Goal: Communication & Community: Answer question/provide support

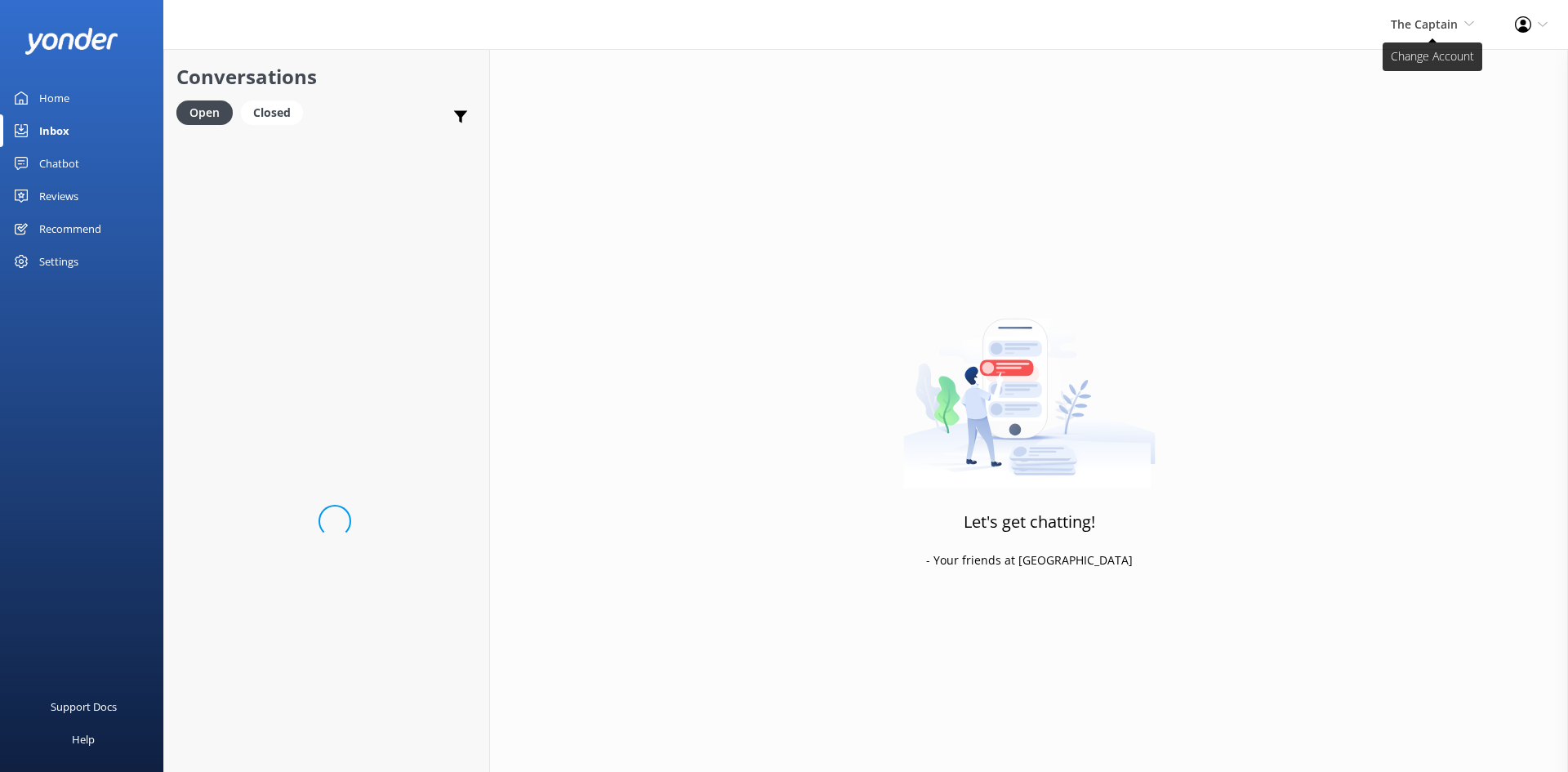
click at [1410, 20] on span "The Captain" at bounding box center [1424, 23] width 67 height 15
click at [1389, 68] on link "De [GEOGRAPHIC_DATA]" at bounding box center [1414, 70] width 164 height 39
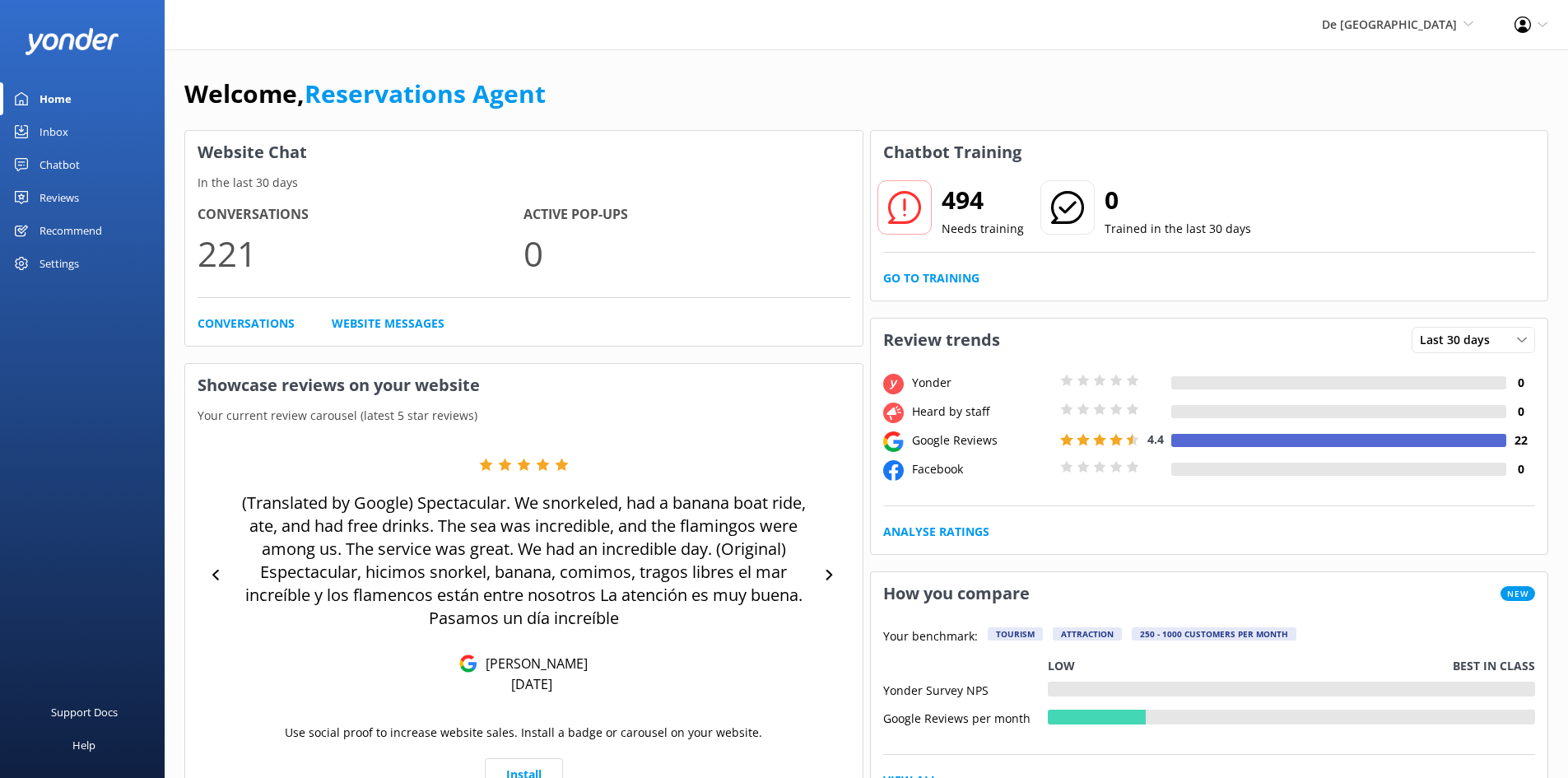
click at [55, 121] on div "Inbox" at bounding box center [54, 131] width 29 height 33
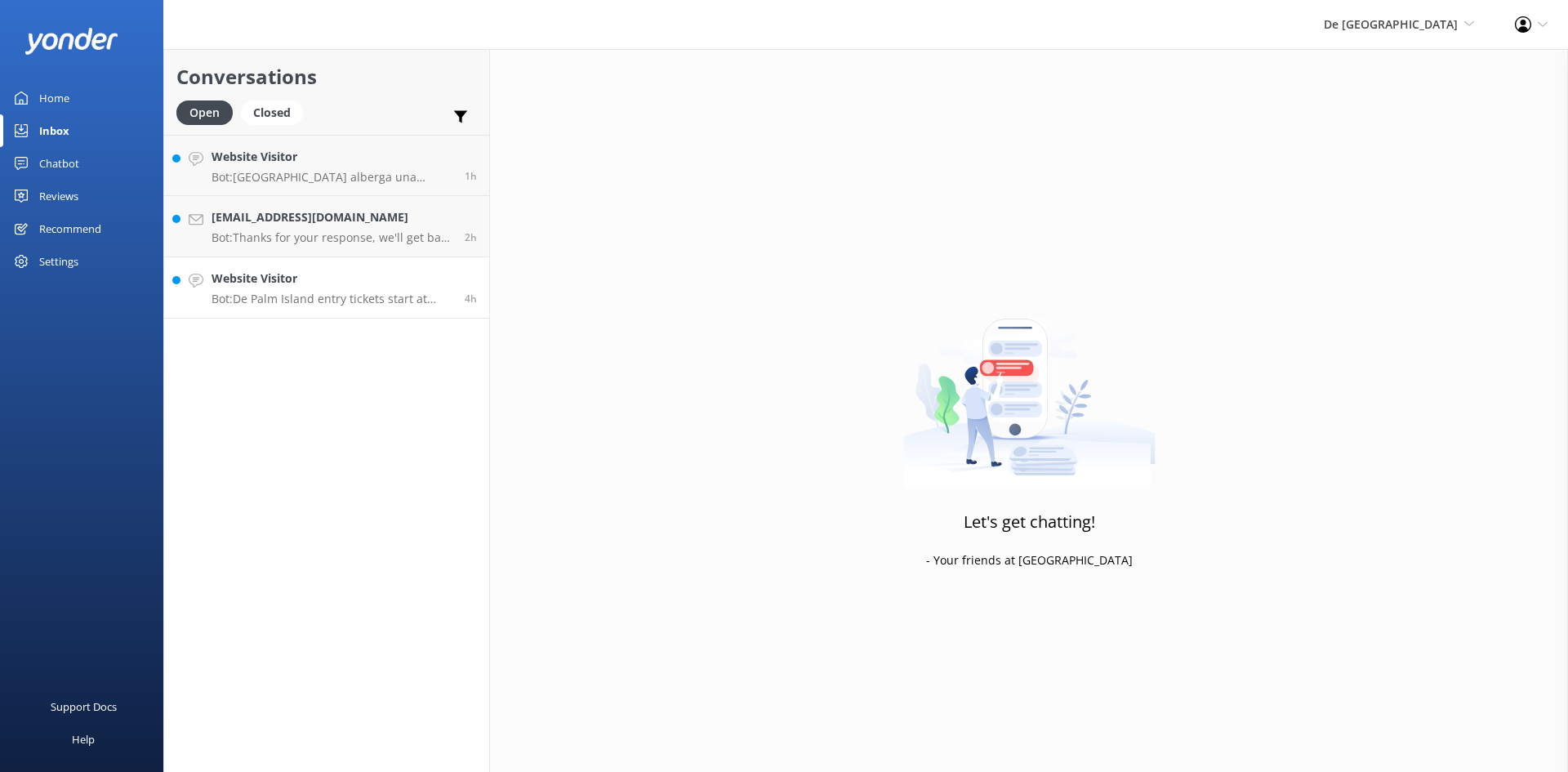
click at [290, 273] on h4 "Website Visitor" at bounding box center [332, 279] width 241 height 18
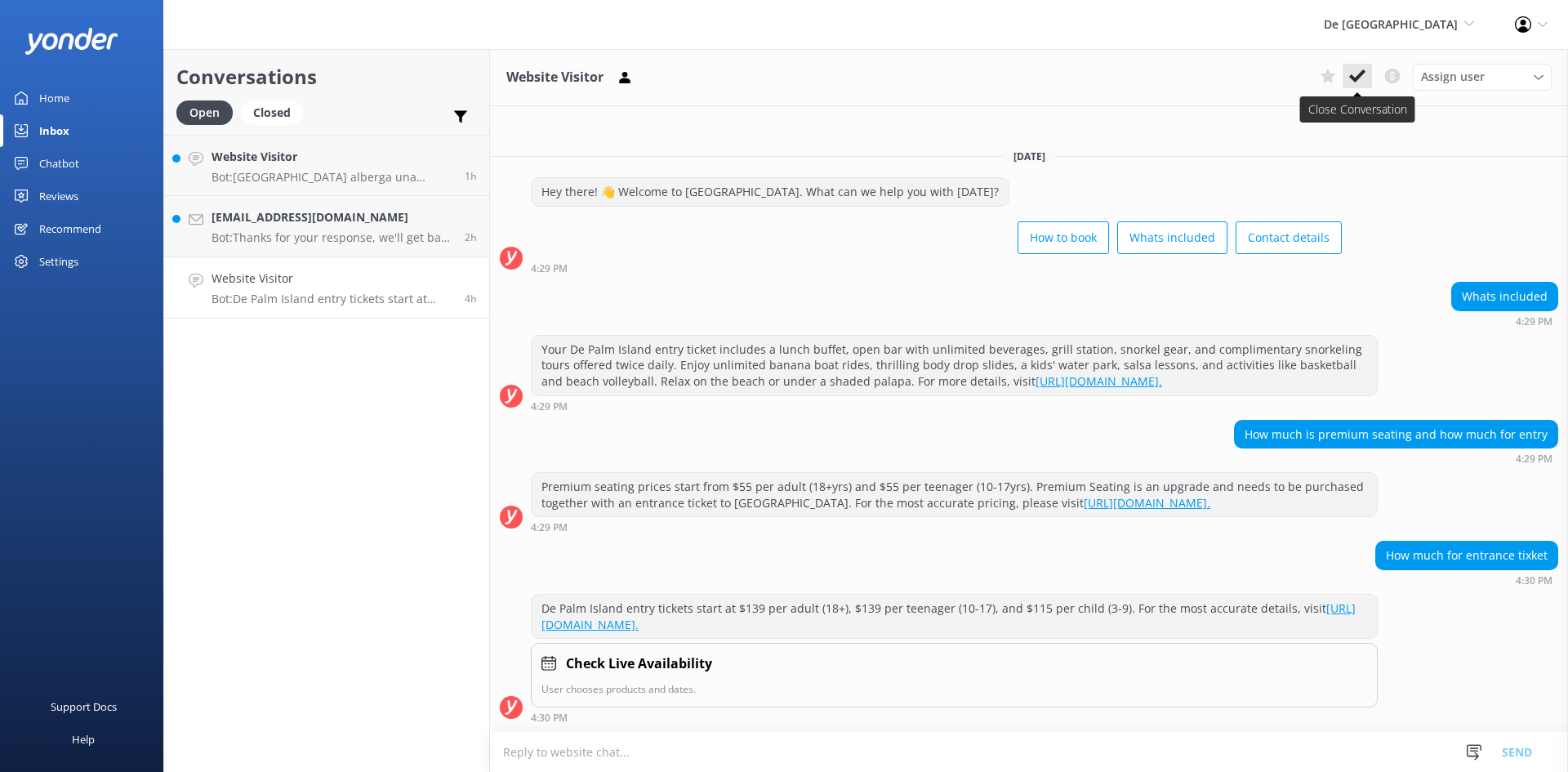
click at [1348, 74] on button at bounding box center [1357, 77] width 29 height 25
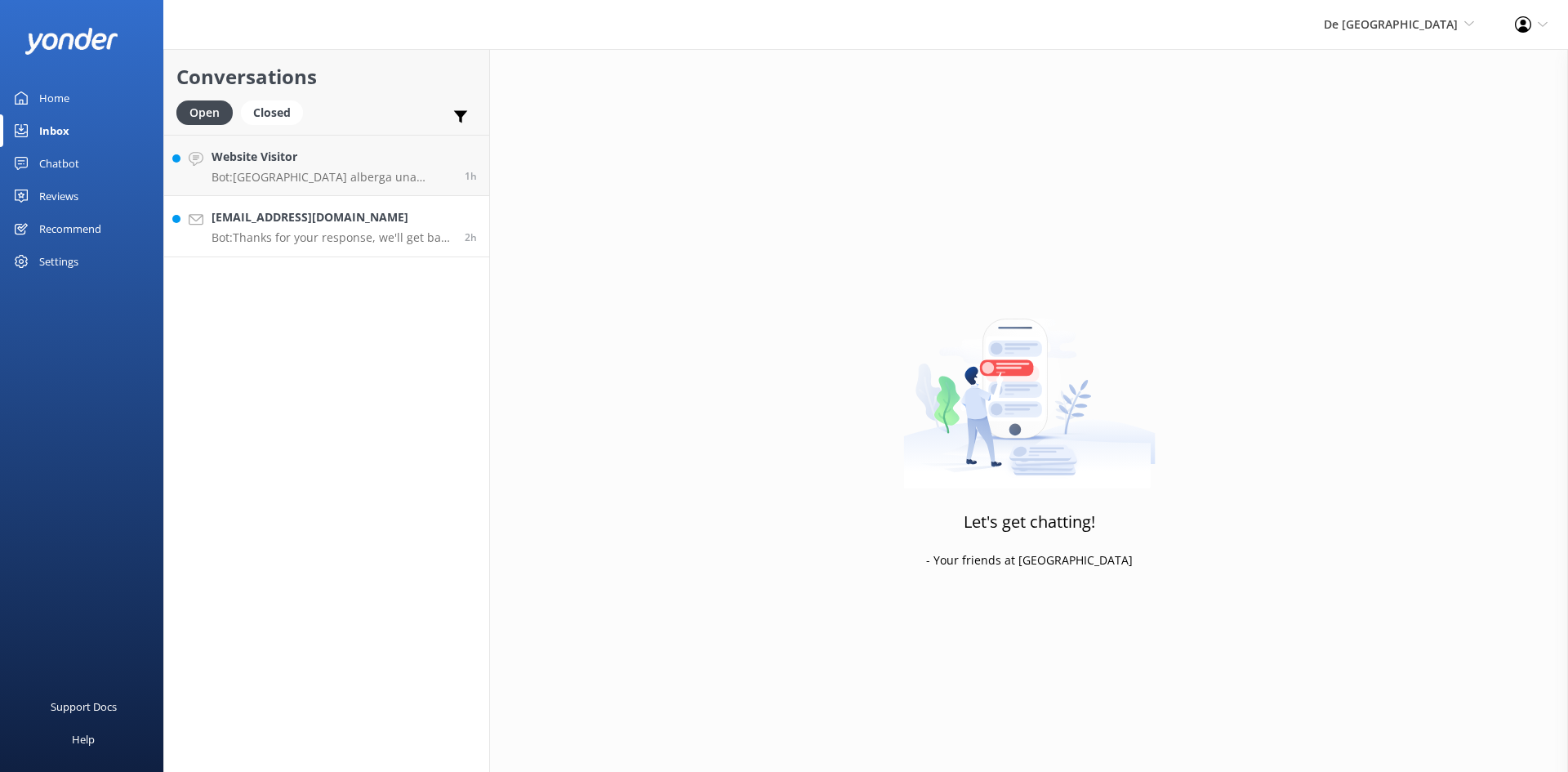
click at [289, 231] on p "Bot: Thanks for your response, we'll get back to you as soon as we can during o…" at bounding box center [332, 238] width 241 height 15
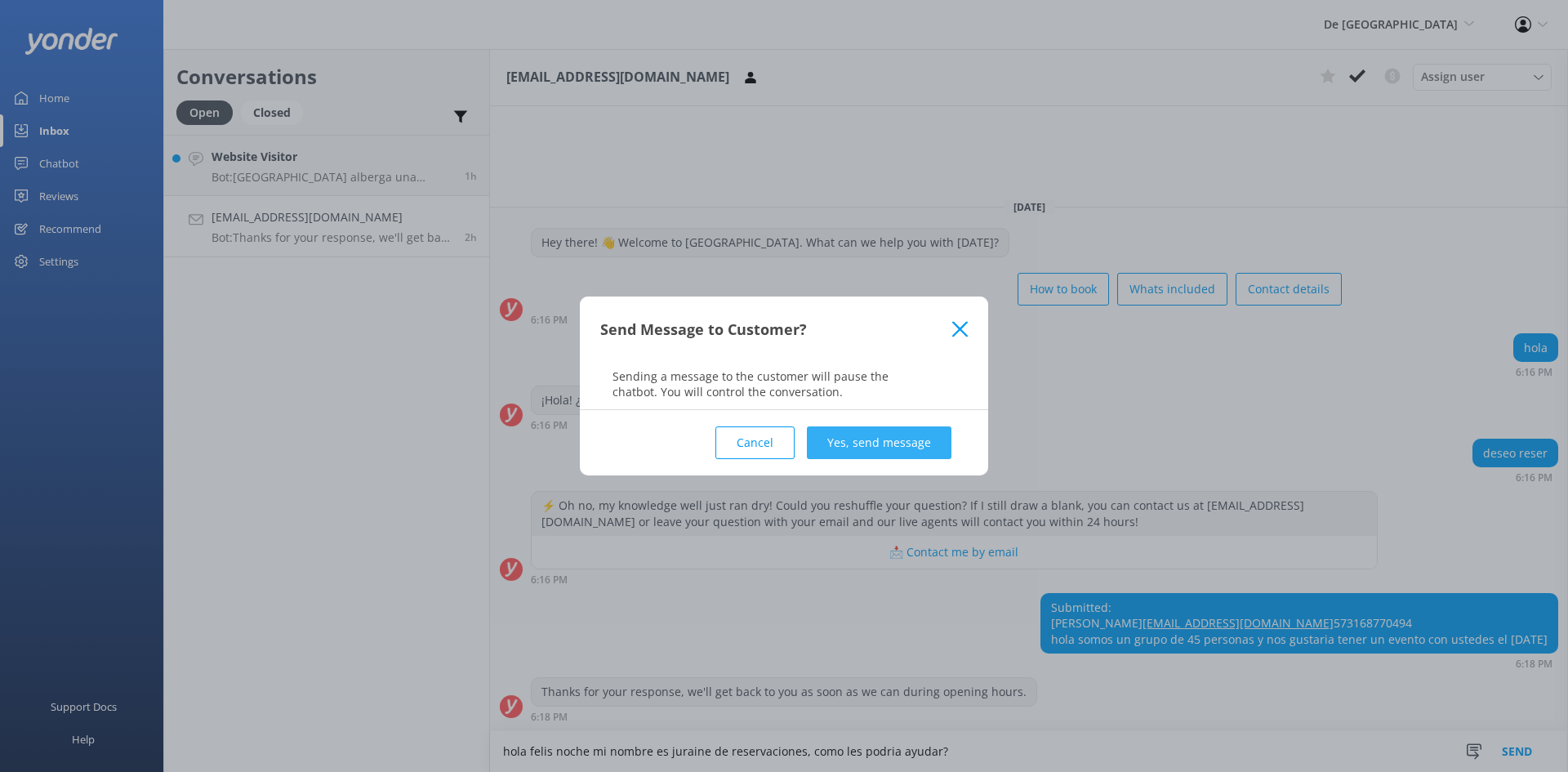
type textarea "hola felis noche mi nombre es juraine de reservaciones, como les podria ayudar?"
click at [901, 442] on button "Yes, send message" at bounding box center [879, 443] width 144 height 33
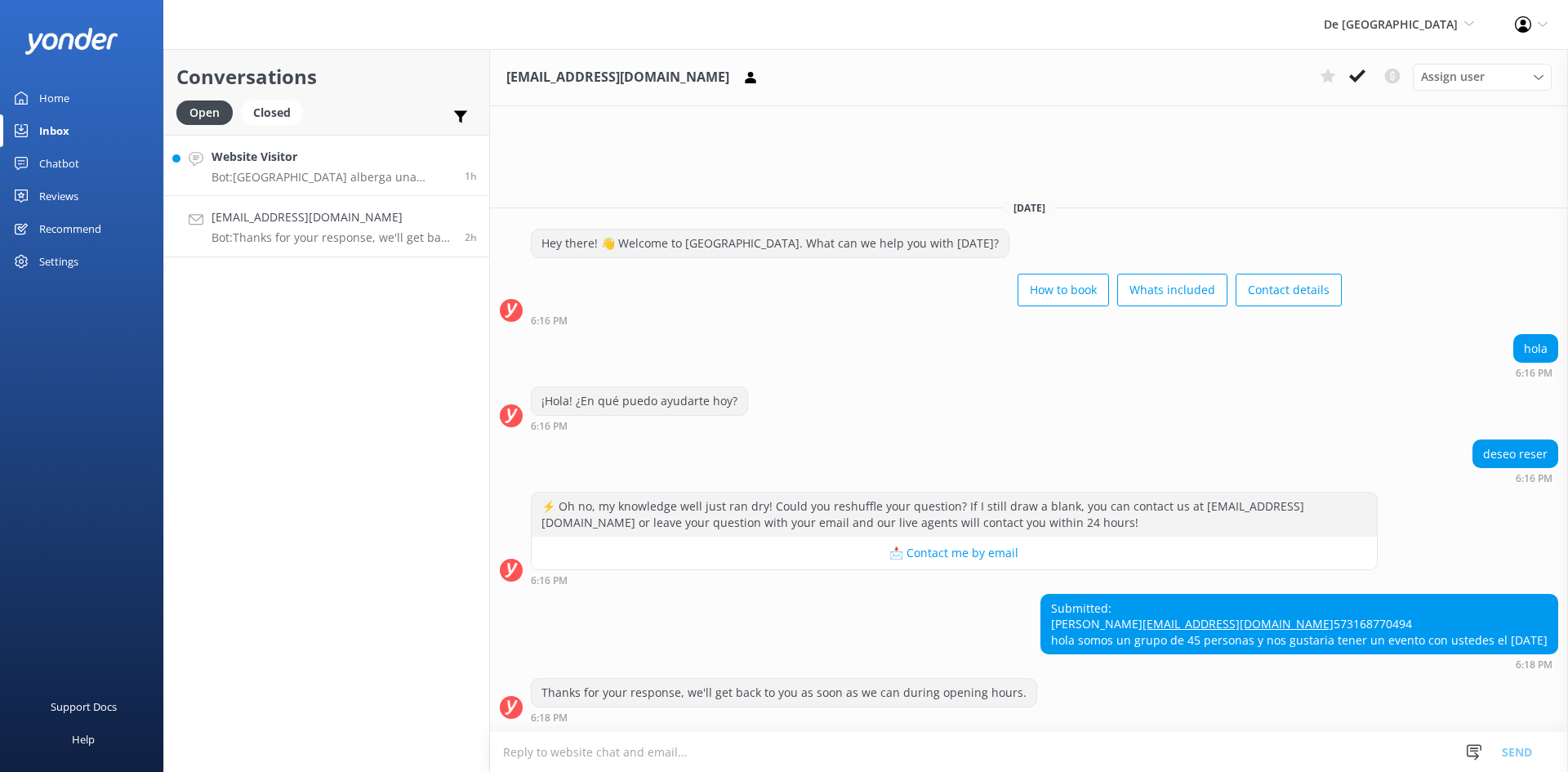
click at [352, 162] on h4 "Website Visitor" at bounding box center [332, 157] width 241 height 18
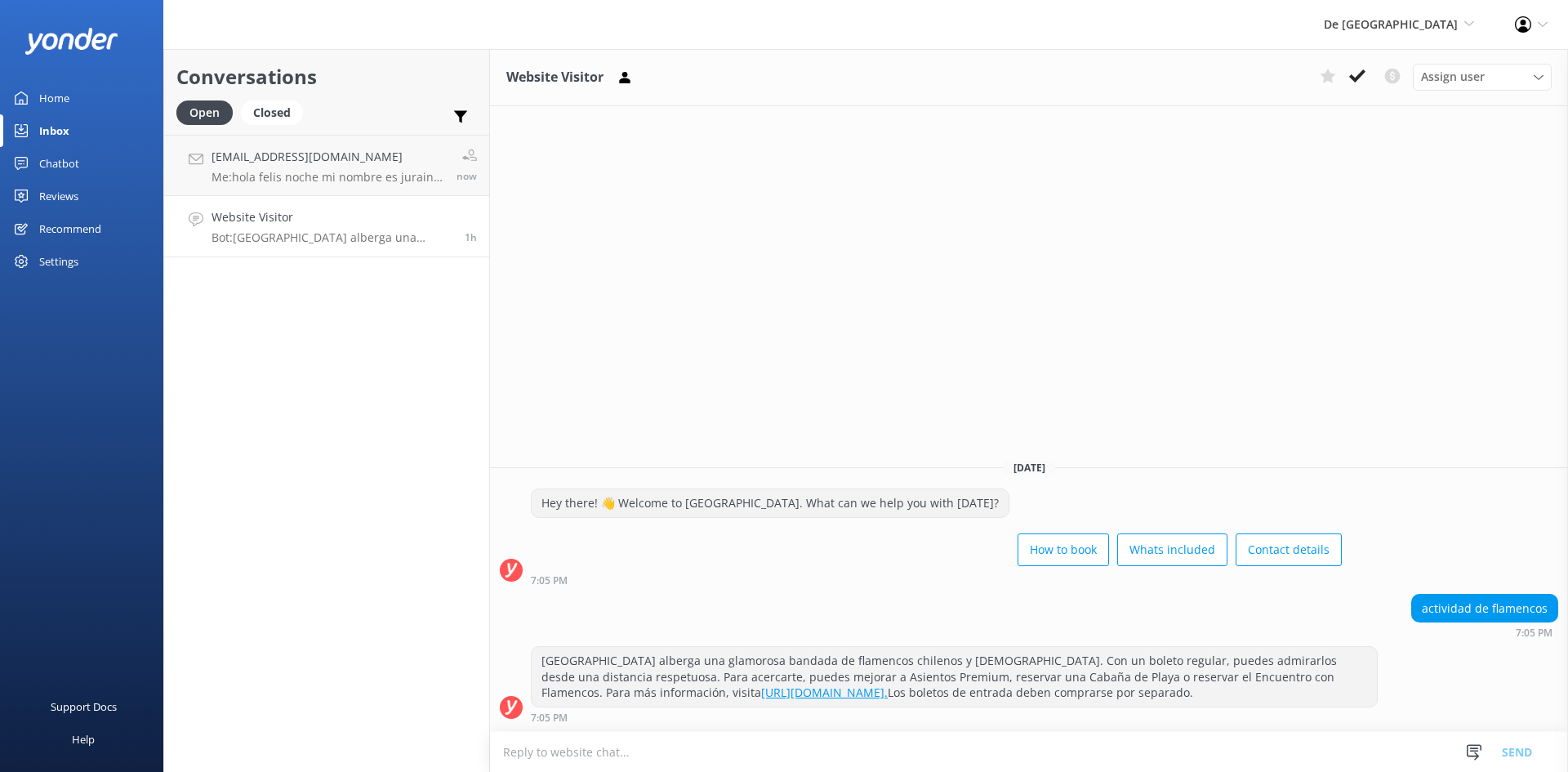
click at [360, 224] on h4 "Website Visitor" at bounding box center [332, 217] width 241 height 18
click at [309, 170] on p "Me: hola felis noche mi nombre es juraine de reservaciones, como les podria ayu…" at bounding box center [328, 177] width 233 height 15
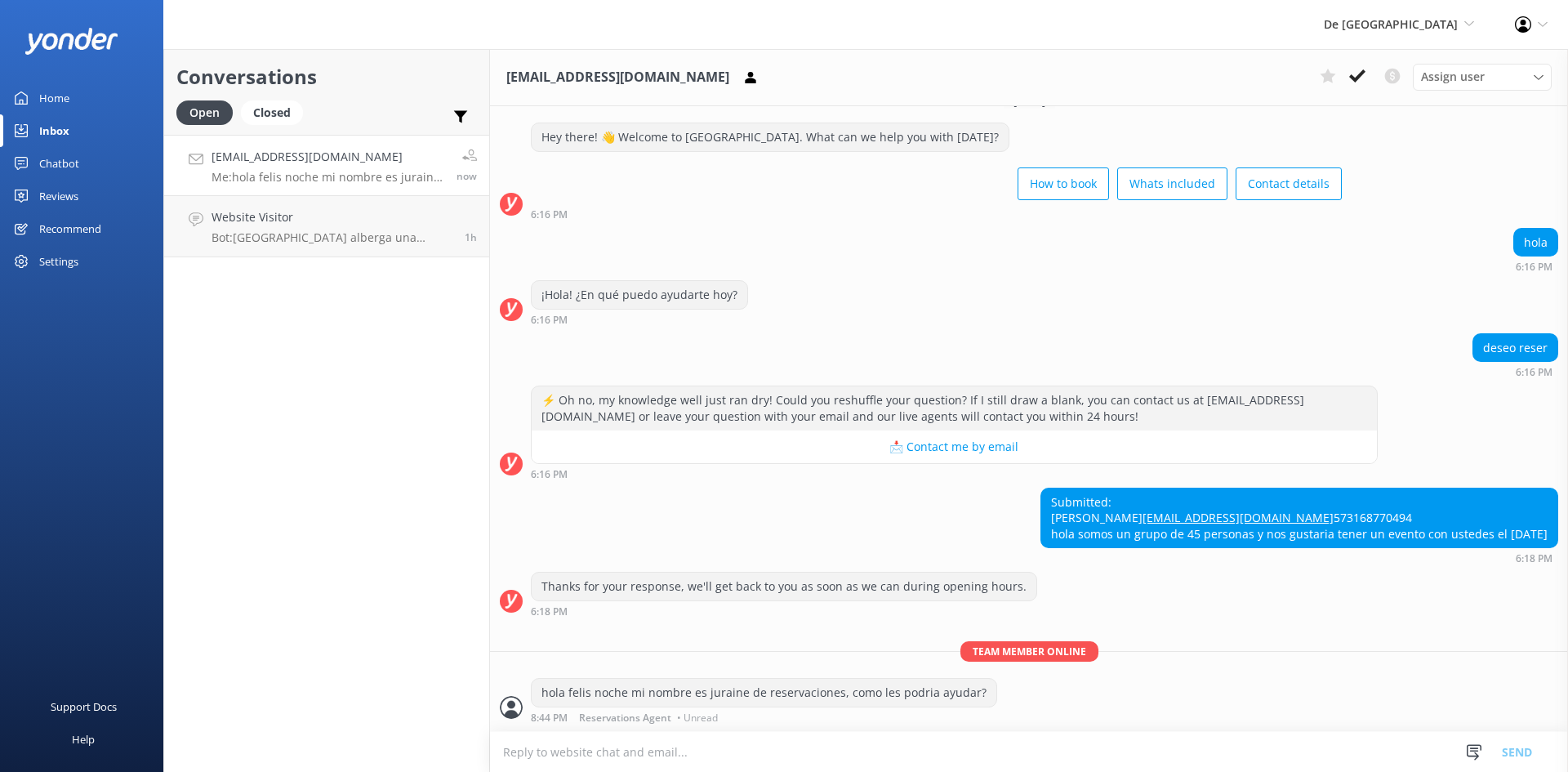
scroll to position [74, 0]
click at [1359, 71] on icon at bounding box center [1357, 76] width 16 height 16
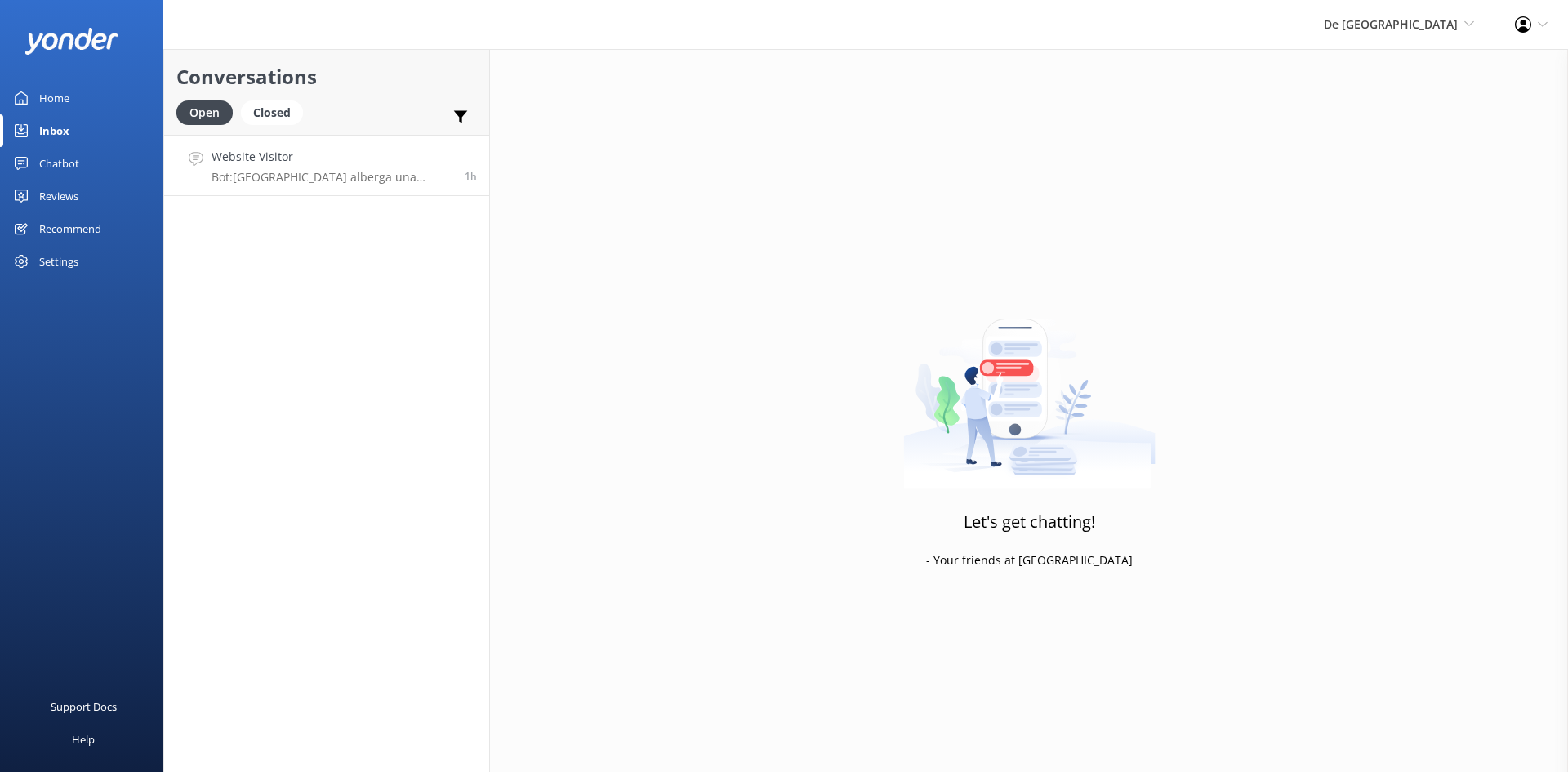
click at [286, 174] on p "Bot: De Palm Island alberga una glamorosa bandada de flamencos chilenos y cuban…" at bounding box center [332, 177] width 241 height 15
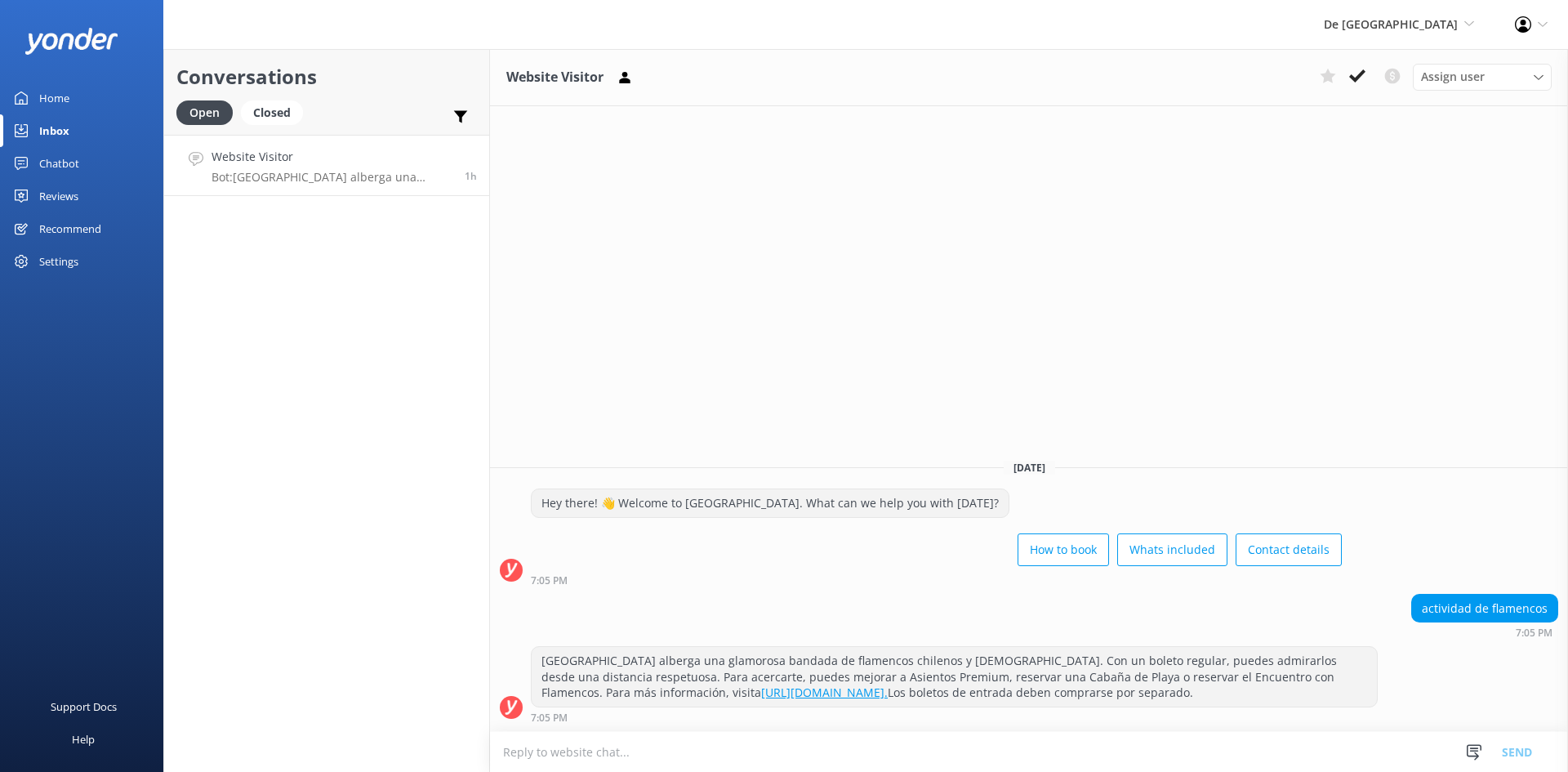
click at [612, 755] on textarea at bounding box center [1029, 752] width 1078 height 40
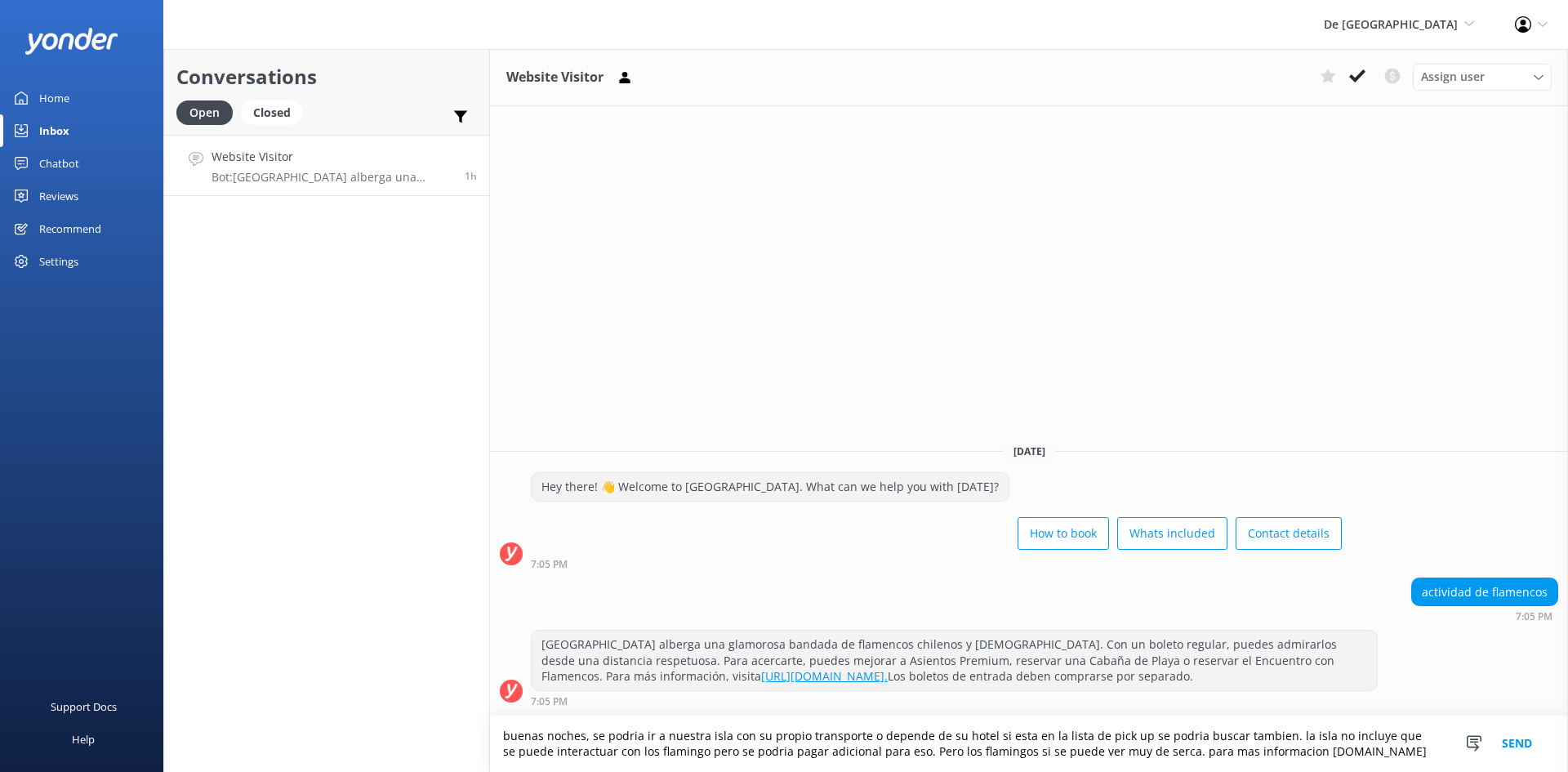
type textarea "buenas noches, se podria ir a nuestra isla con su propio transporte o depende d…"
click at [1503, 744] on button "Send" at bounding box center [1516, 744] width 61 height 56
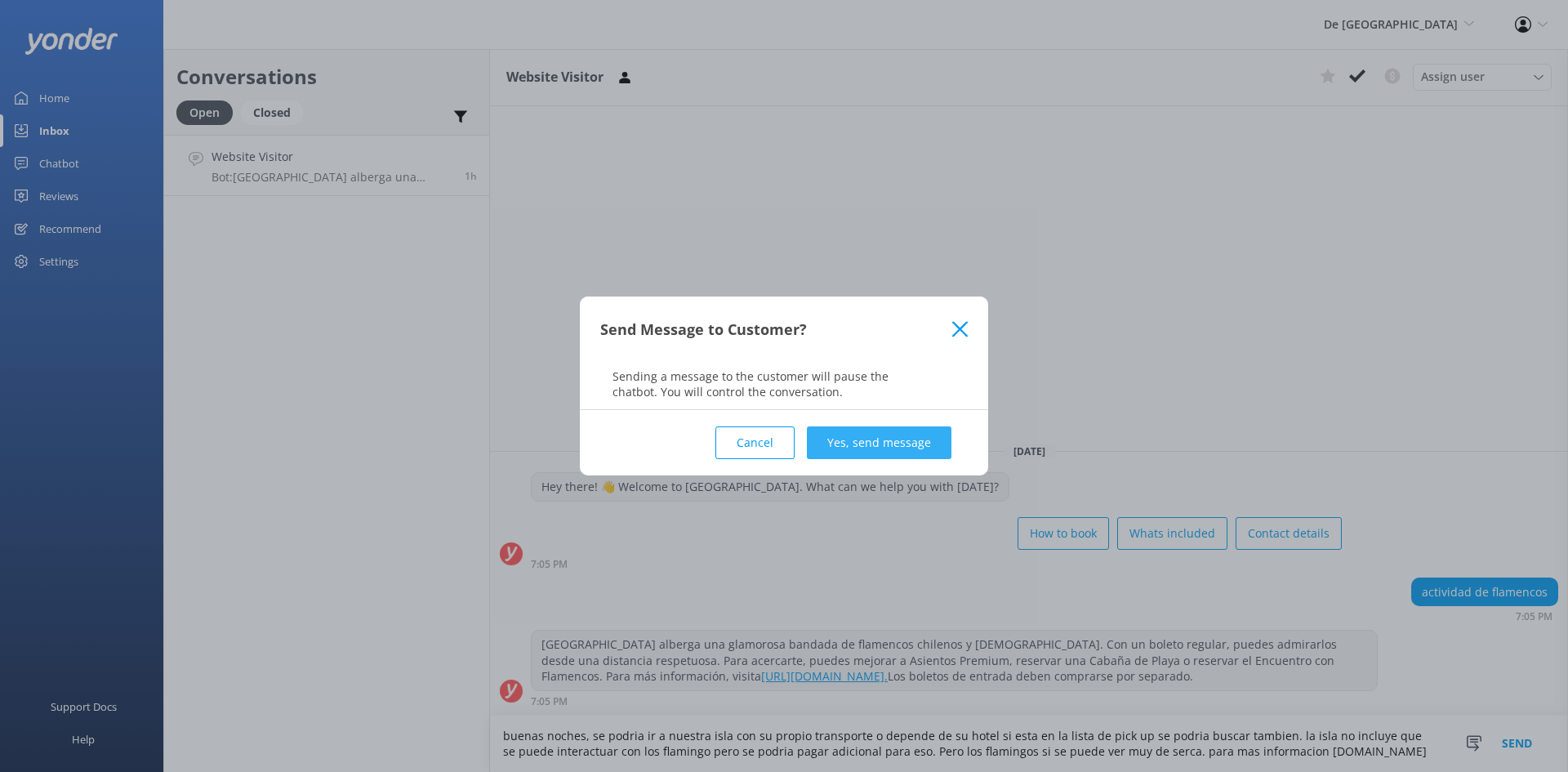
click at [896, 436] on button "Yes, send message" at bounding box center [879, 443] width 144 height 33
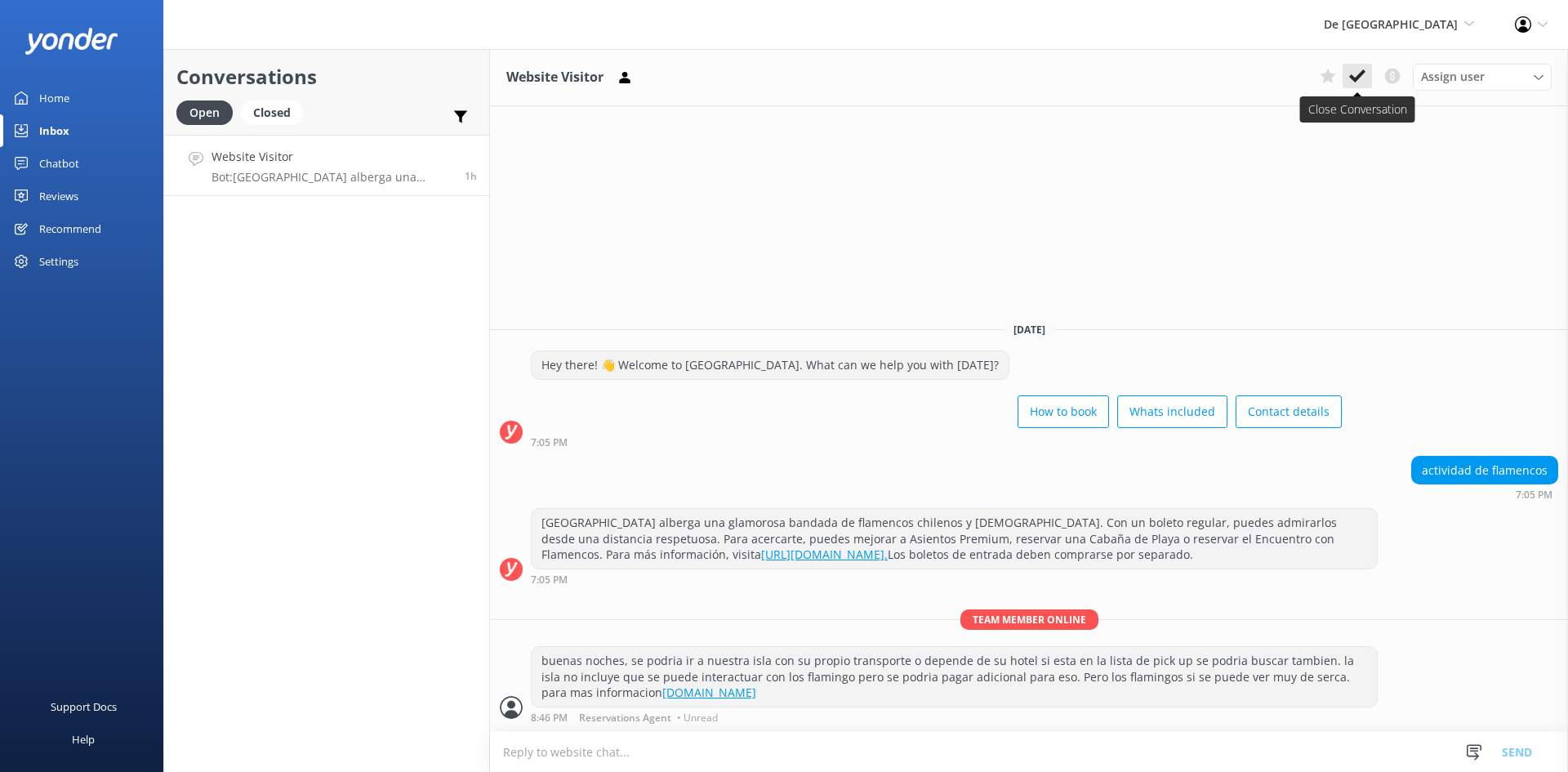
click at [1355, 70] on icon at bounding box center [1357, 76] width 16 height 16
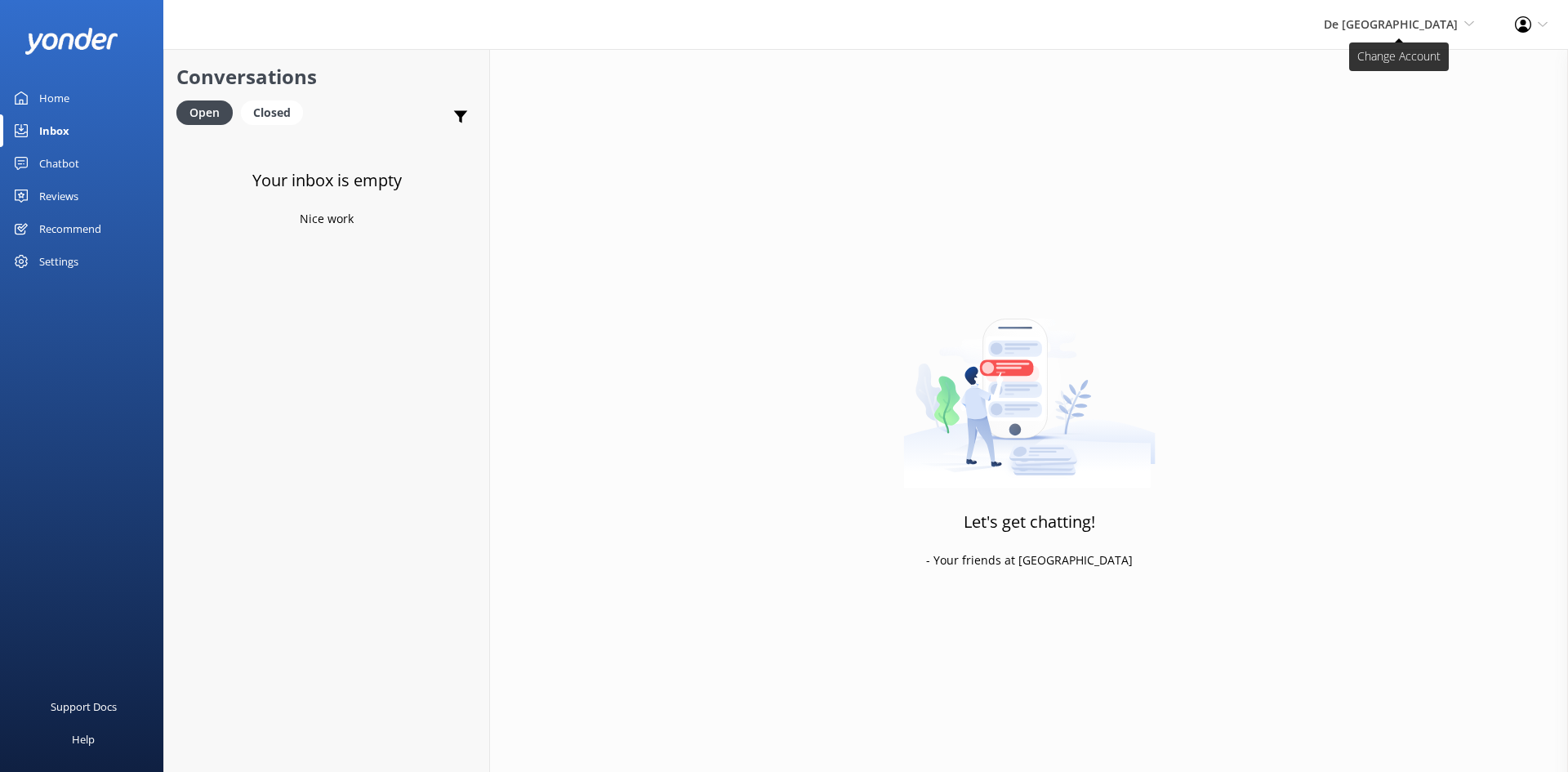
click at [1395, 25] on span "De [GEOGRAPHIC_DATA]" at bounding box center [1391, 23] width 134 height 15
click at [1402, 149] on link "The Captain" at bounding box center [1414, 149] width 164 height 39
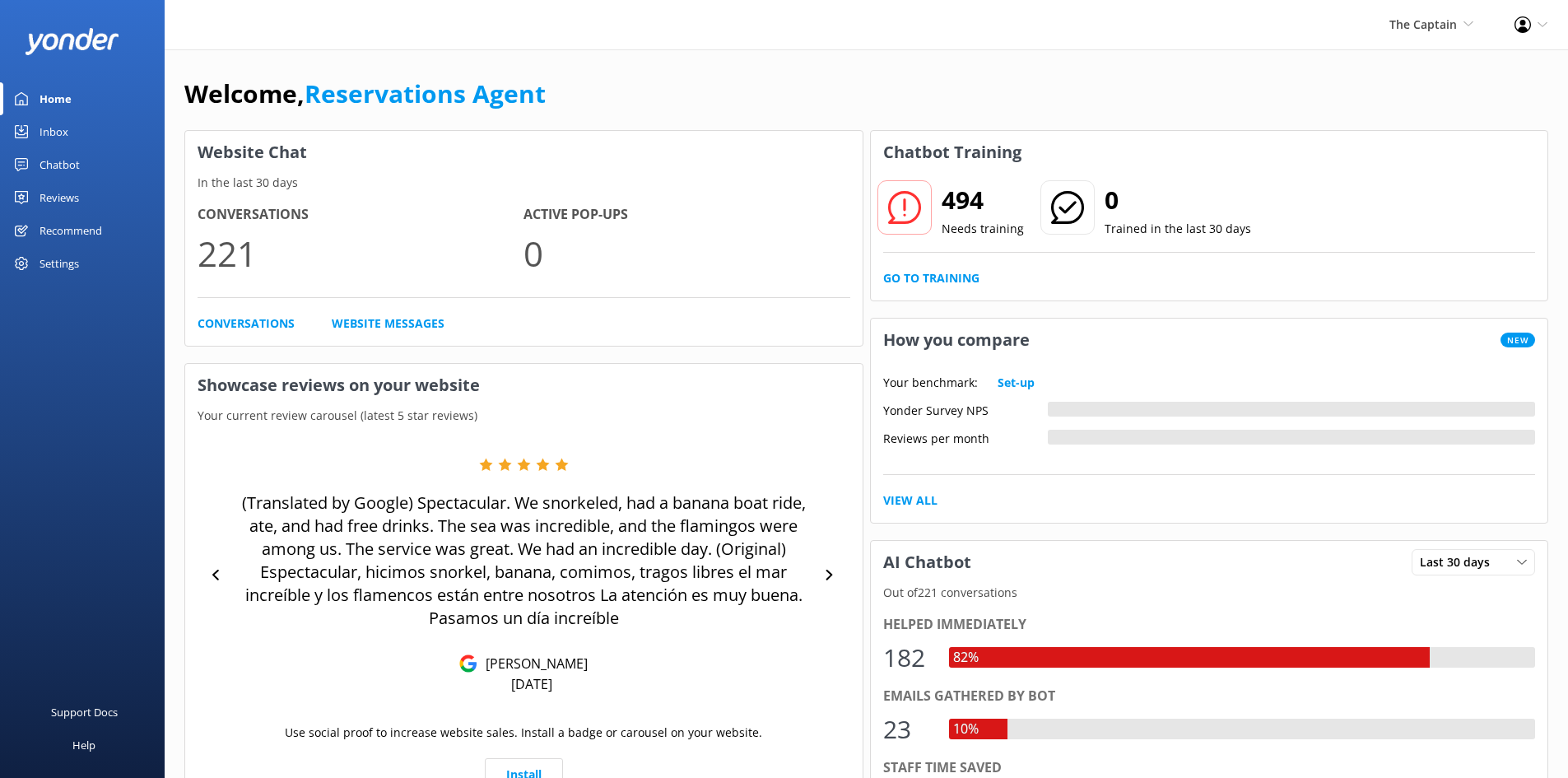
click at [49, 132] on div "Inbox" at bounding box center [54, 131] width 29 height 33
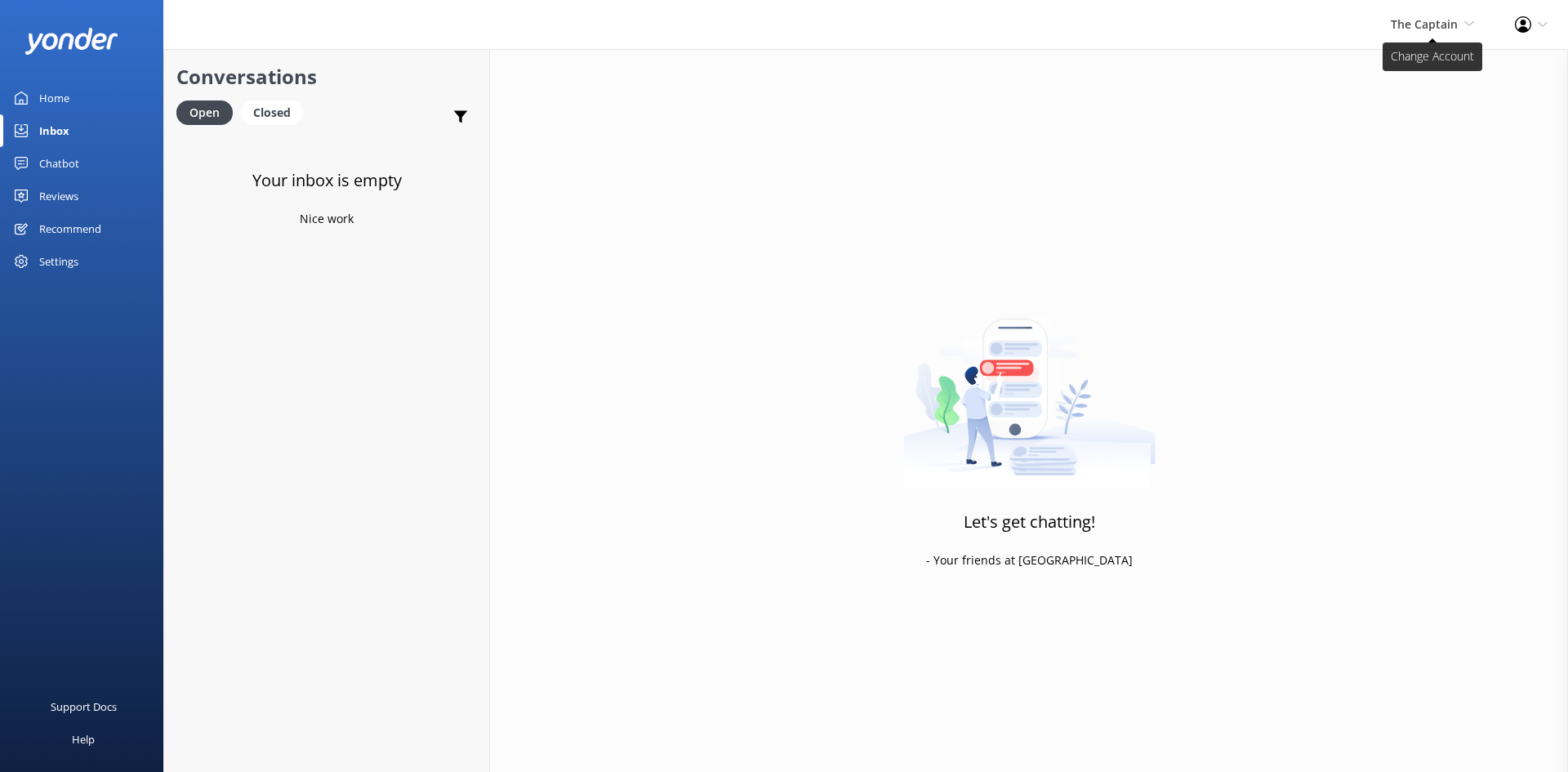
click at [1453, 17] on span "The Captain" at bounding box center [1424, 23] width 67 height 15
click at [1413, 103] on link "Aruba's Activities Expert" at bounding box center [1414, 110] width 164 height 39
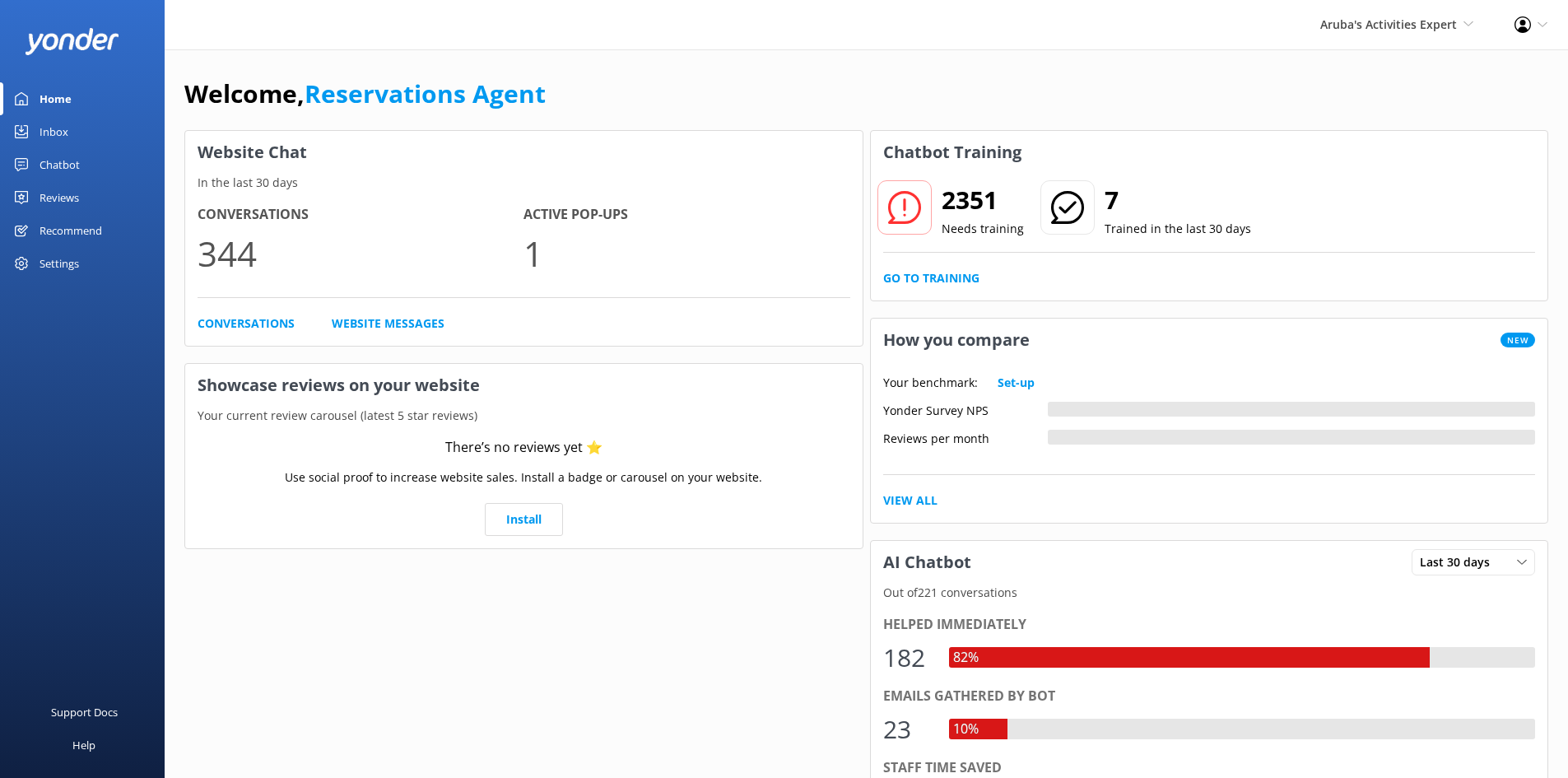
click at [35, 130] on link "Inbox" at bounding box center [83, 131] width 165 height 33
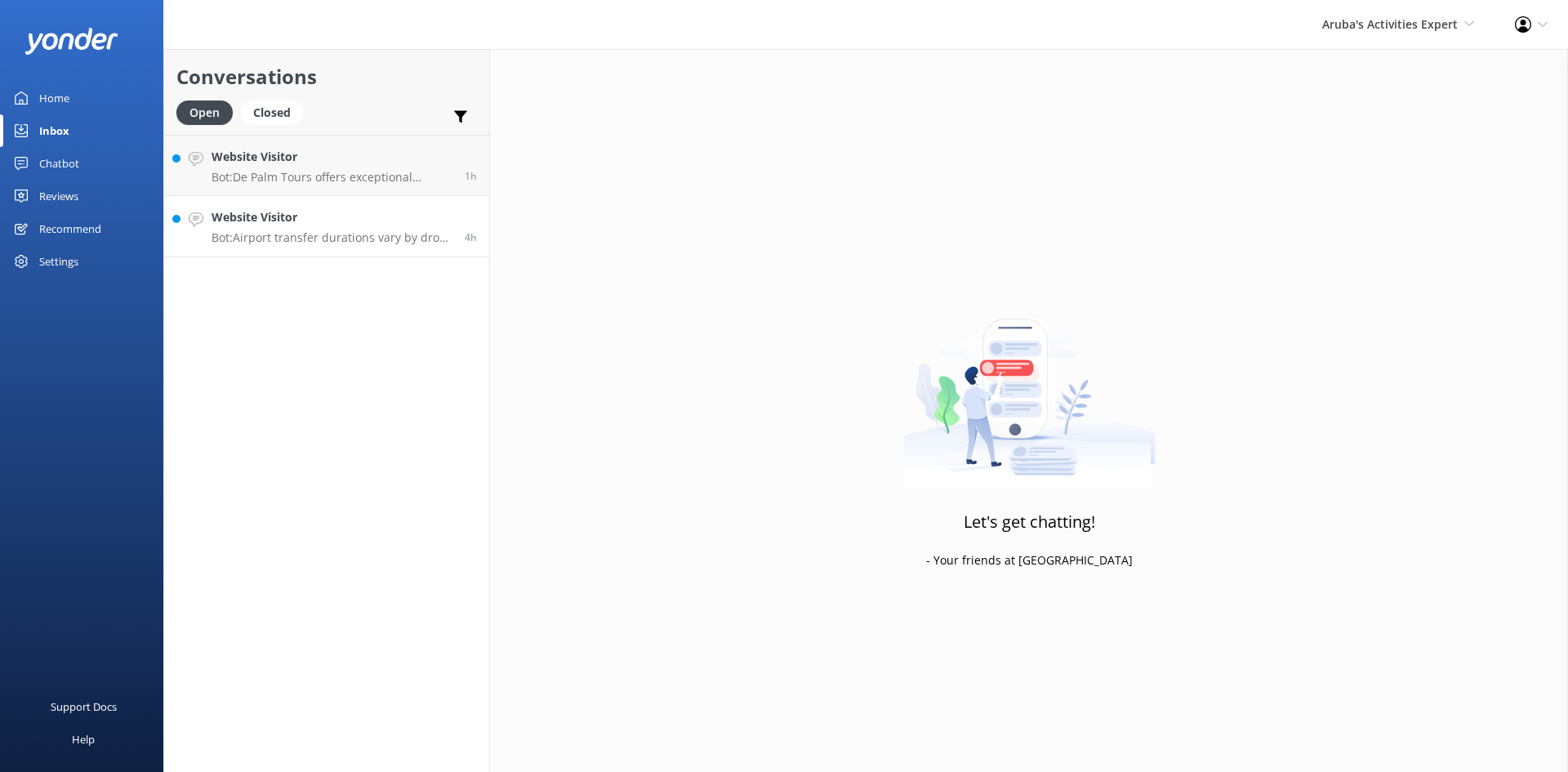
click at [358, 223] on h4 "Website Visitor" at bounding box center [332, 217] width 241 height 18
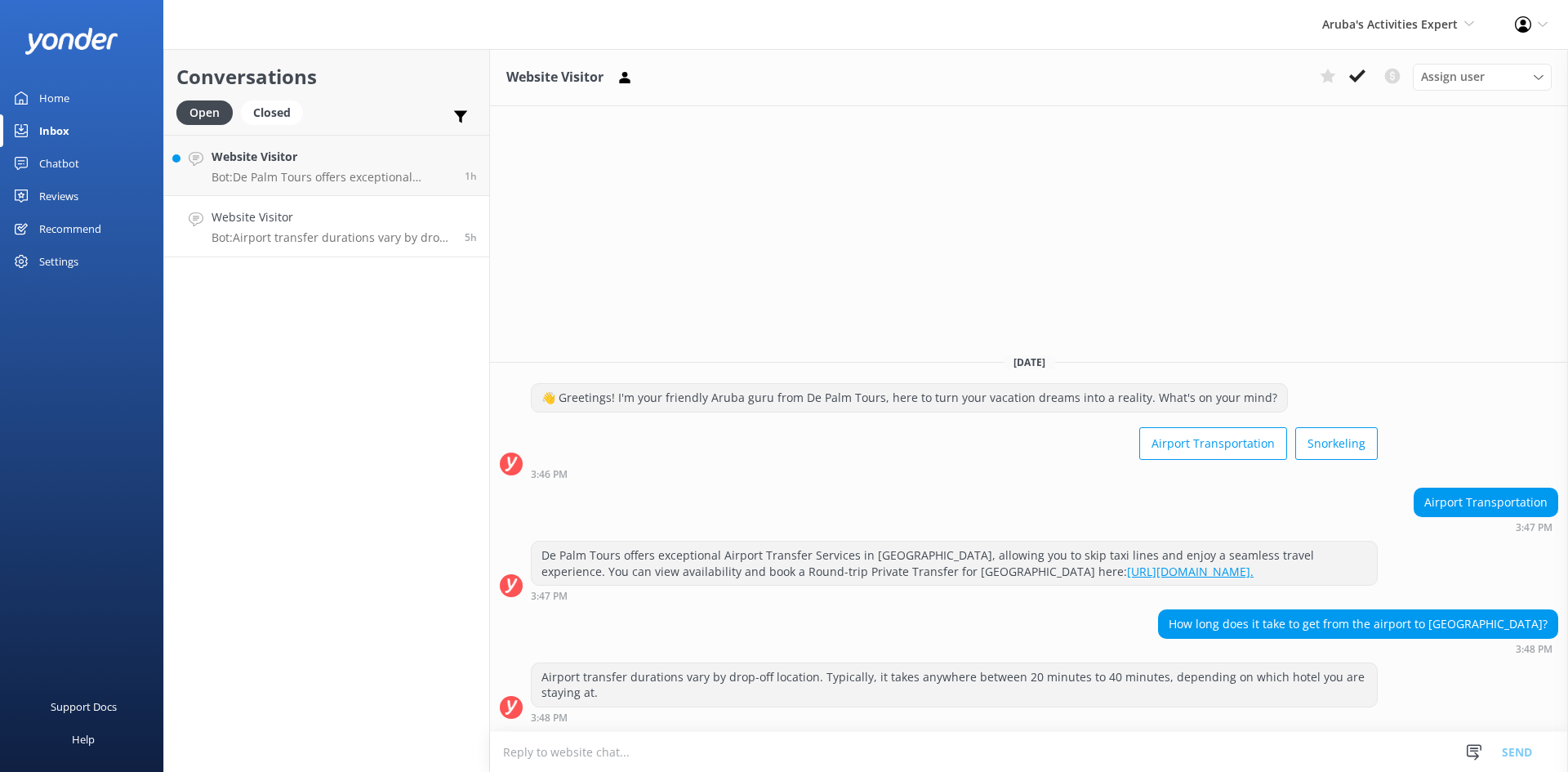
click at [334, 224] on h4 "Website Visitor" at bounding box center [332, 217] width 241 height 18
click at [1351, 74] on icon at bounding box center [1357, 76] width 16 height 16
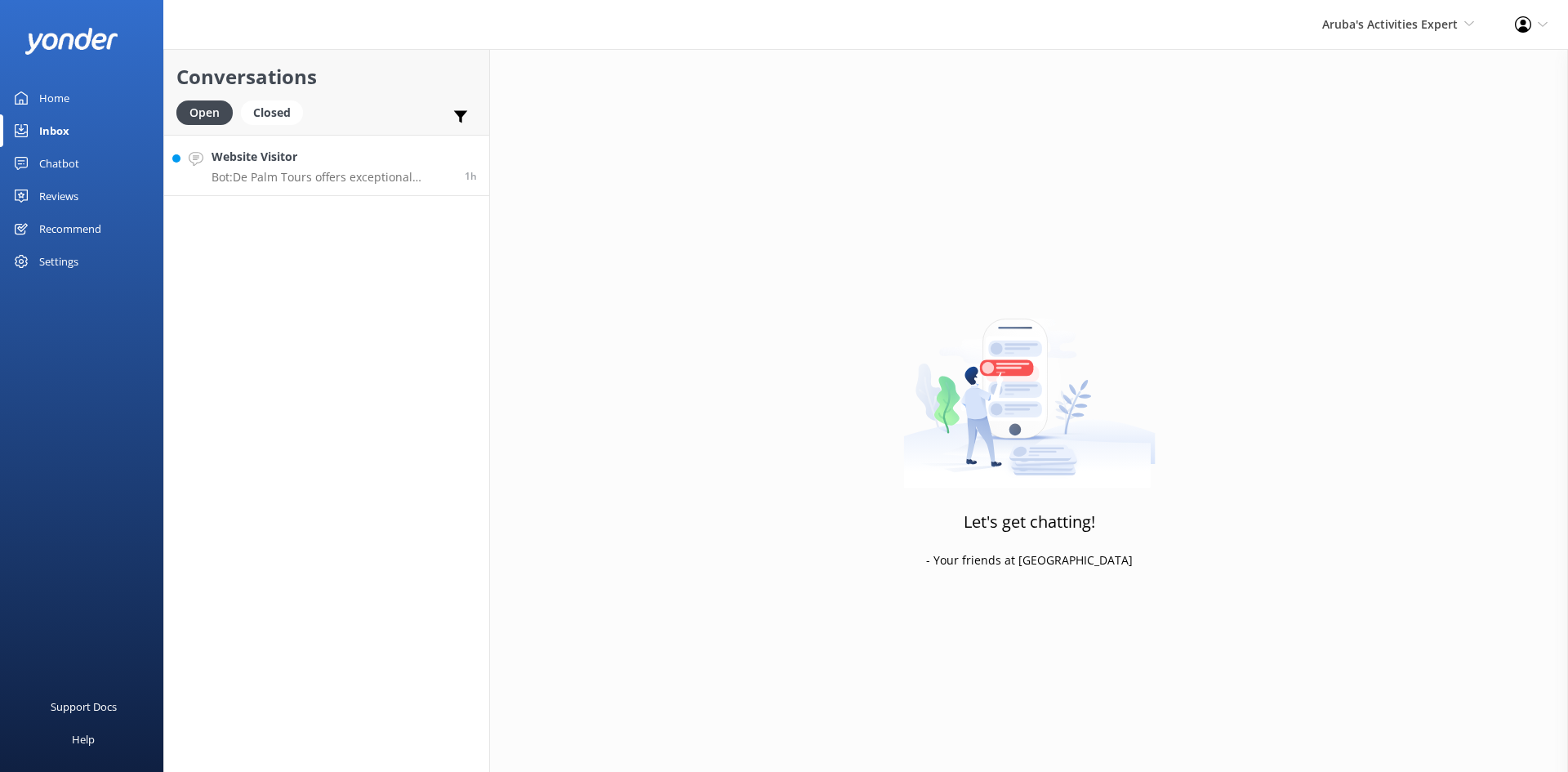
click at [323, 154] on h4 "Website Visitor" at bounding box center [332, 157] width 241 height 18
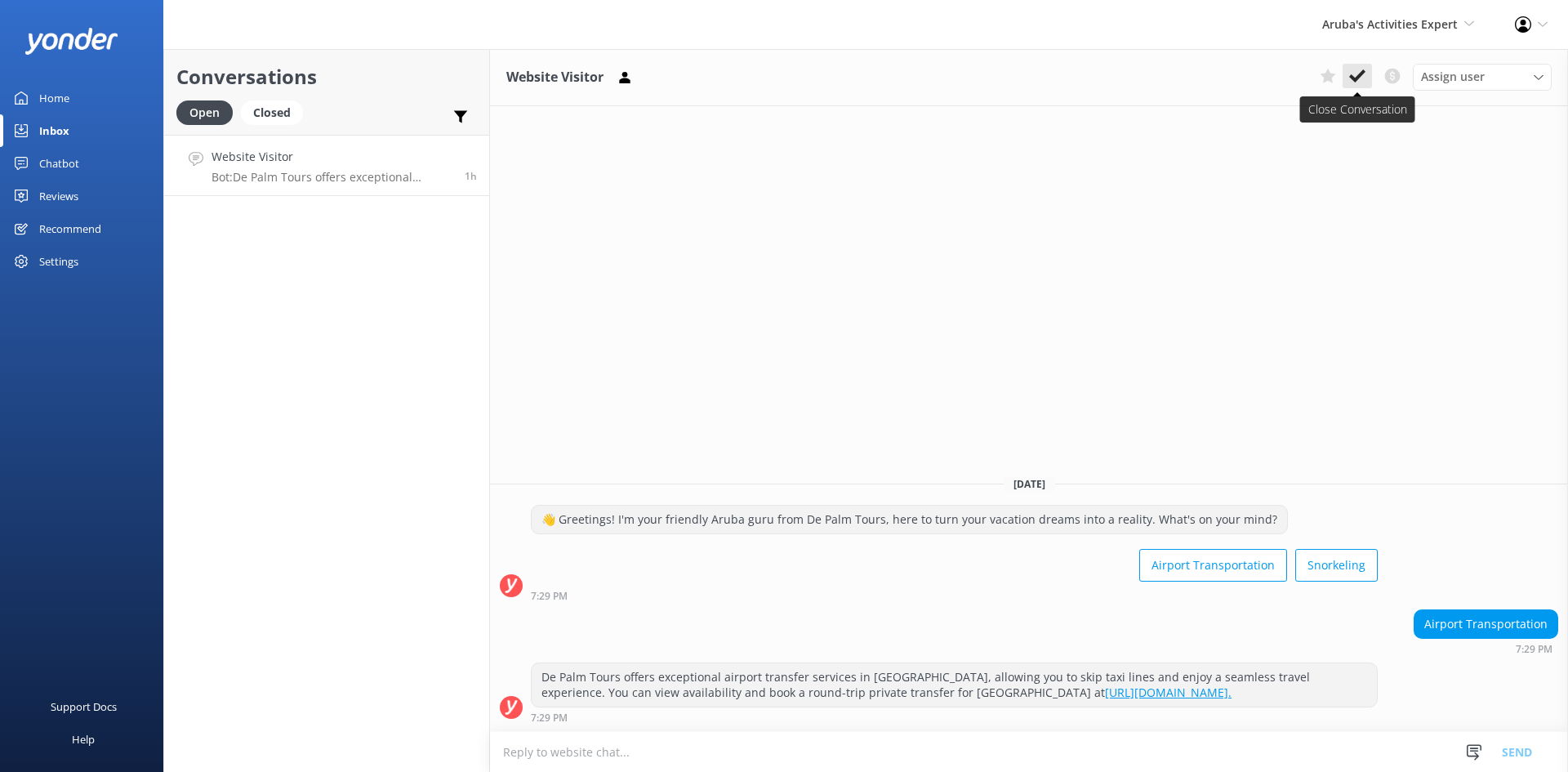
click at [1361, 70] on icon at bounding box center [1357, 76] width 16 height 16
